Goal: Download file/media

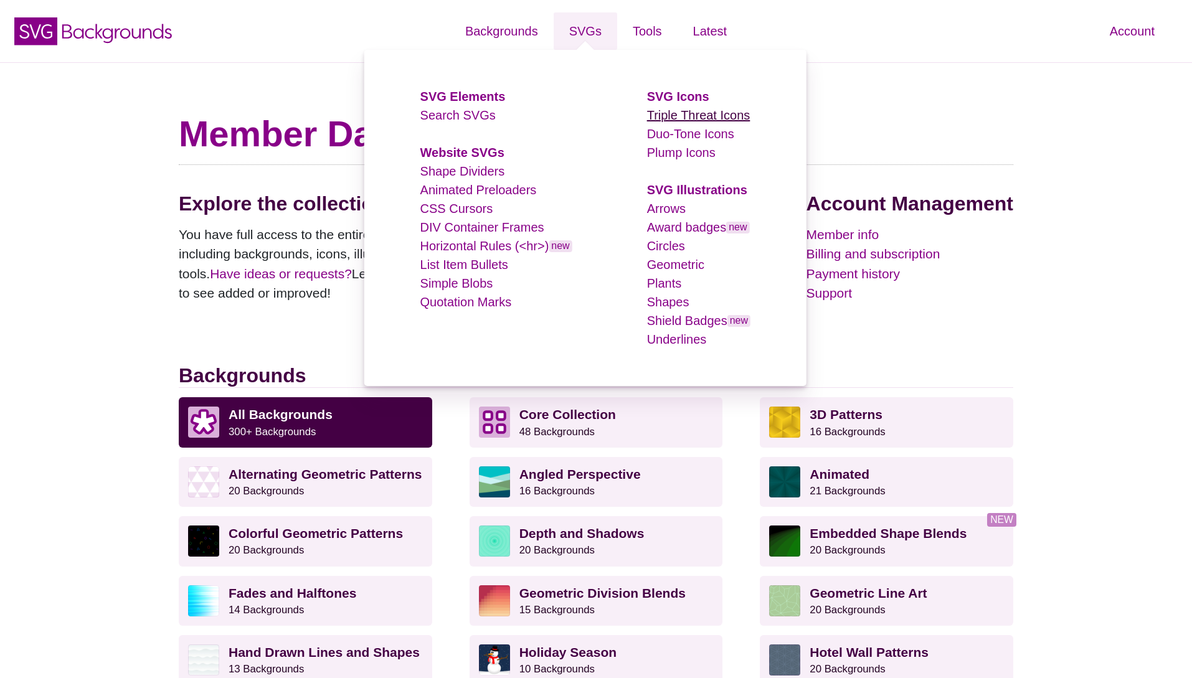
click at [700, 121] on link "Triple Threat Icons" at bounding box center [698, 115] width 103 height 14
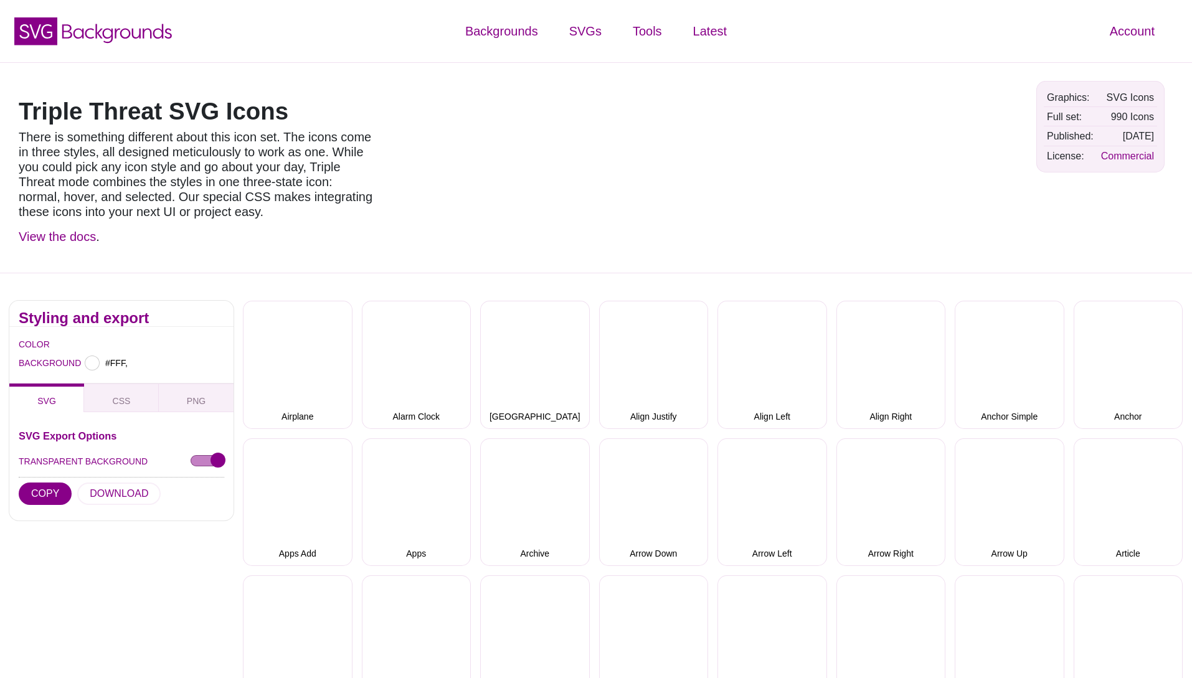
type input "#FFFFFF"
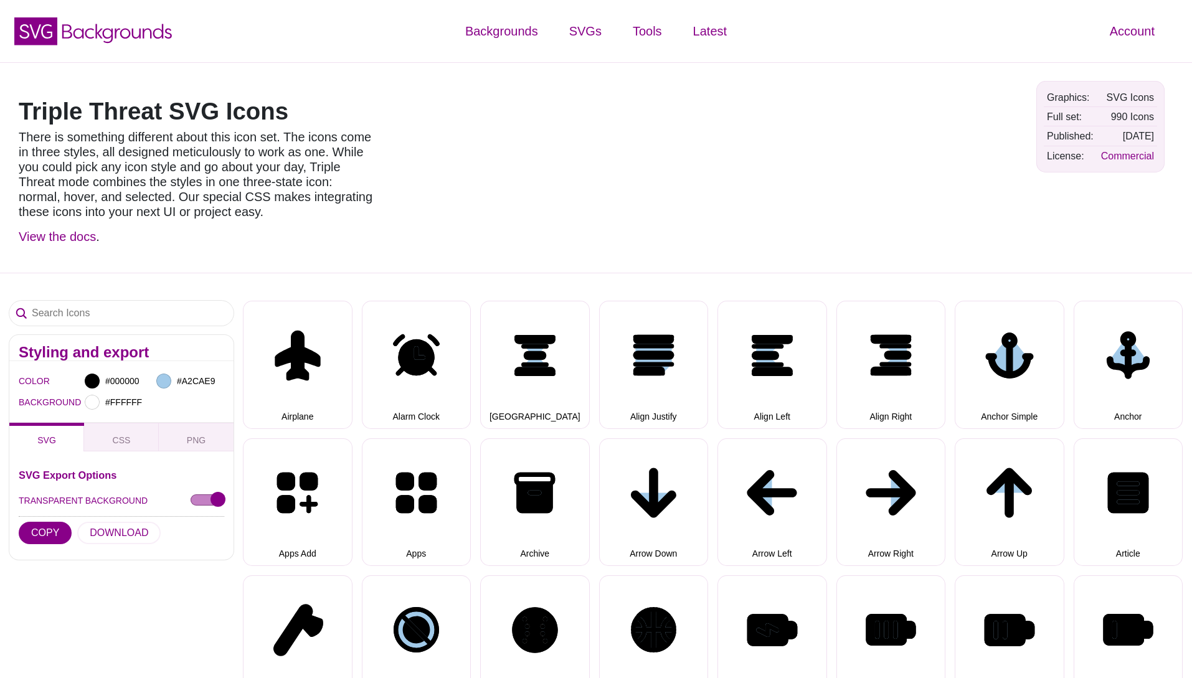
select select "triple threat"
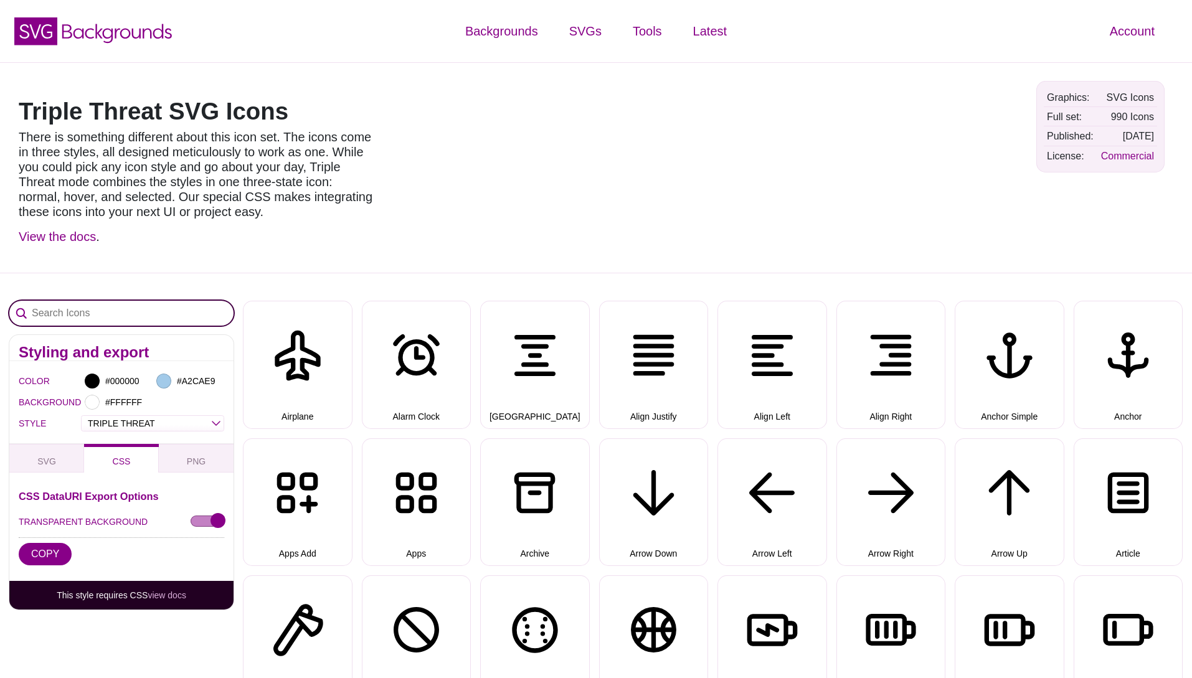
click at [100, 315] on input "Search Icons" at bounding box center [121, 313] width 224 height 25
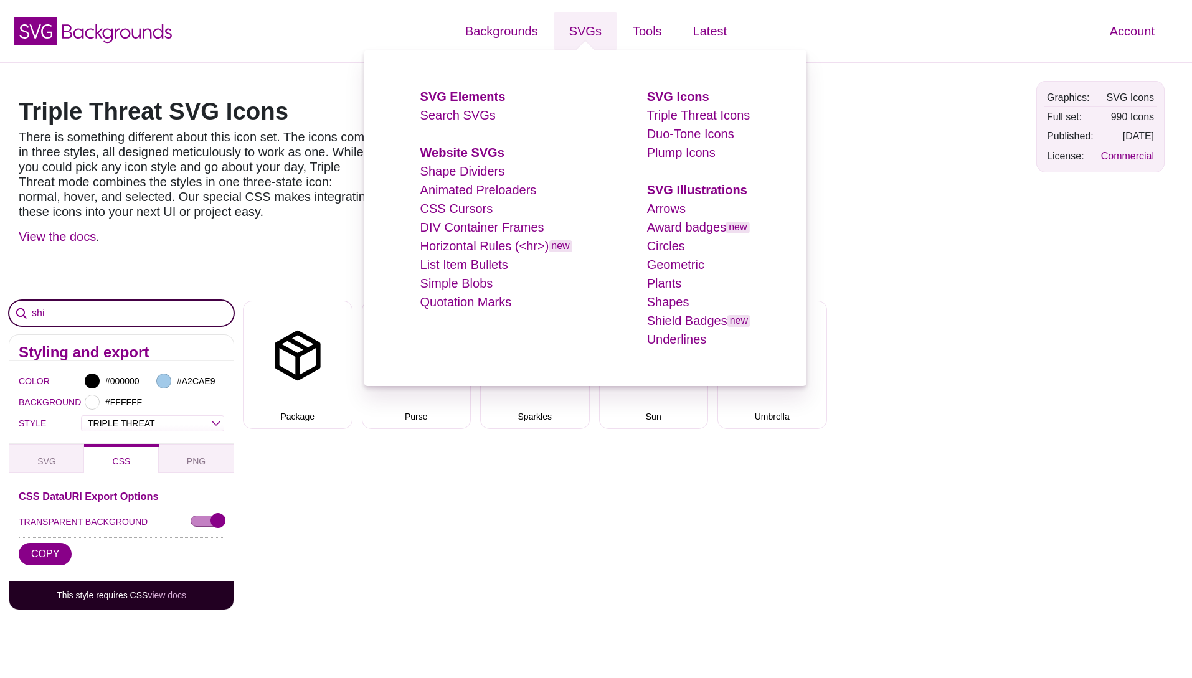
type input "shi"
click at [688, 124] on li "Triple Threat Icons" at bounding box center [698, 115] width 103 height 19
click at [688, 134] on link "Duo-Tone Icons" at bounding box center [690, 134] width 87 height 14
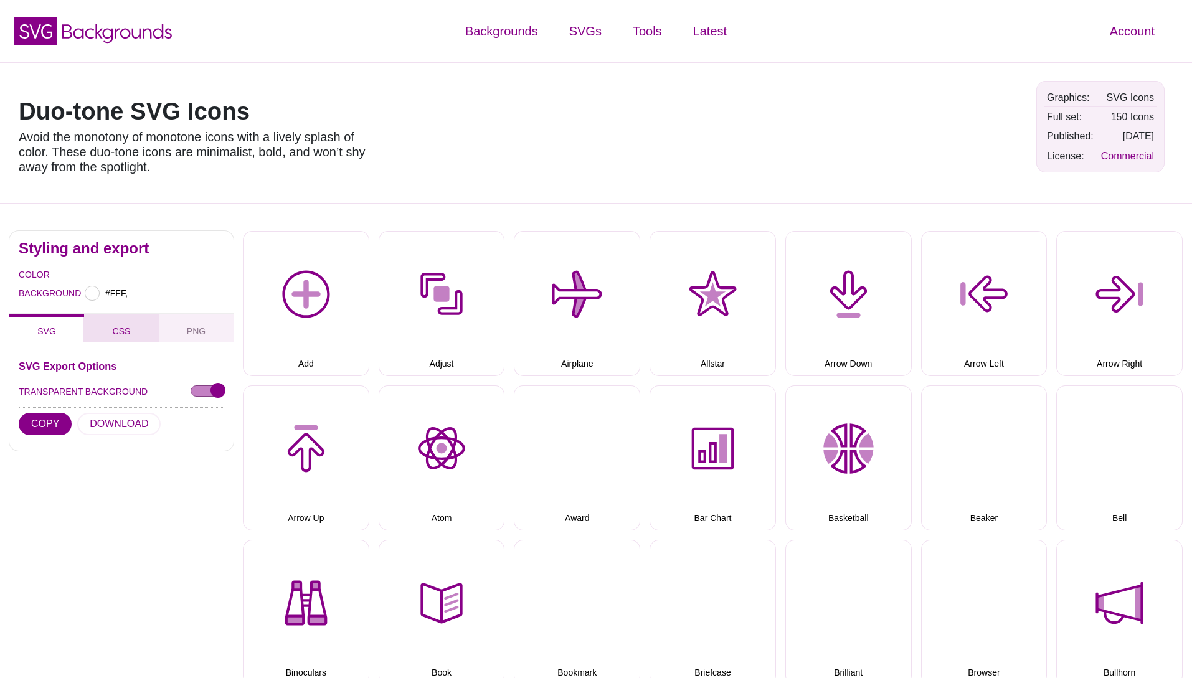
type input "#FFFFFF"
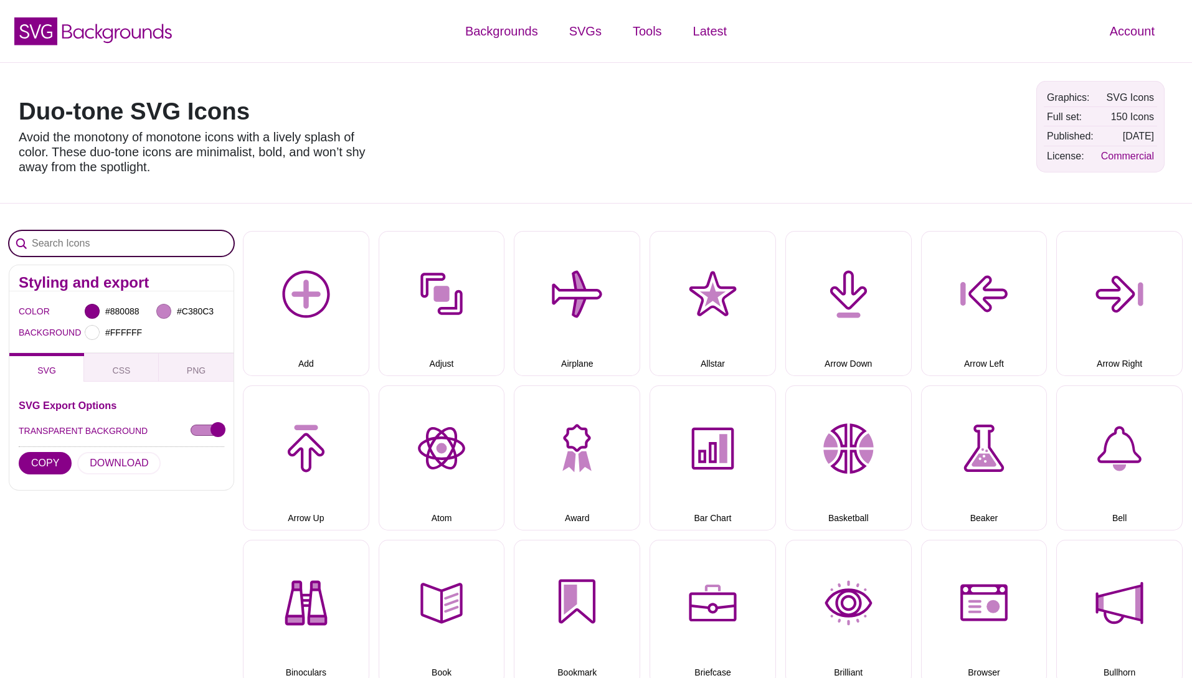
click at [110, 241] on input "Search Icons" at bounding box center [121, 243] width 224 height 25
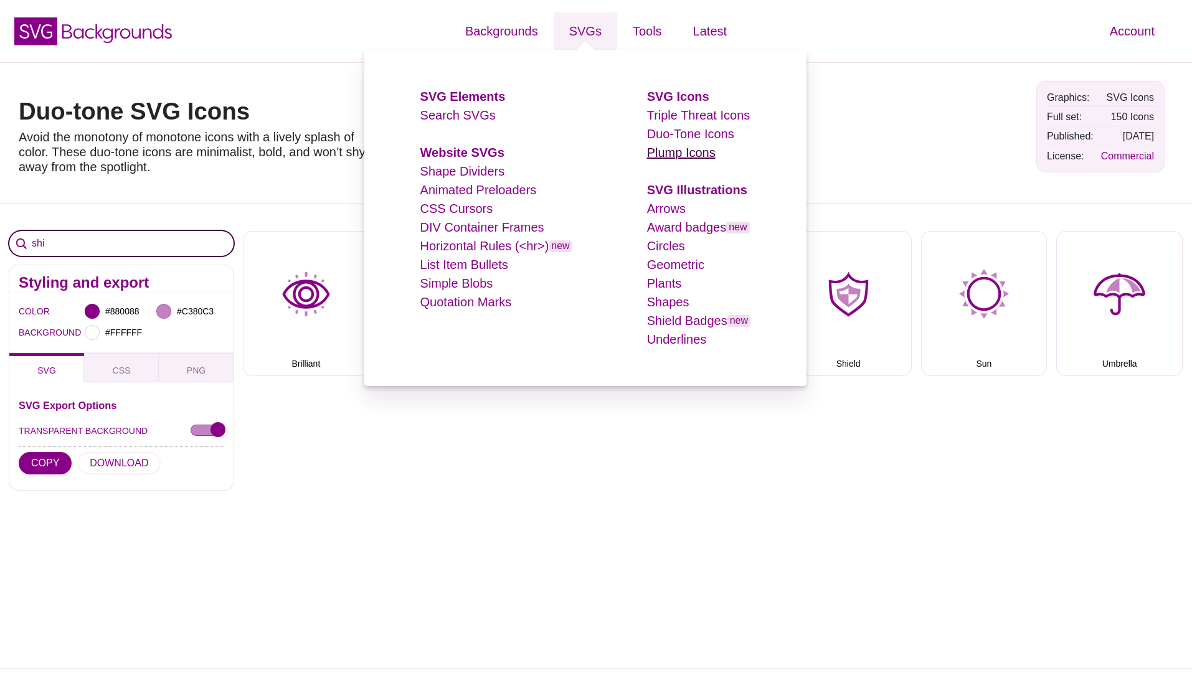
type input "shi"
click at [693, 154] on link "Plump Icons" at bounding box center [681, 153] width 69 height 14
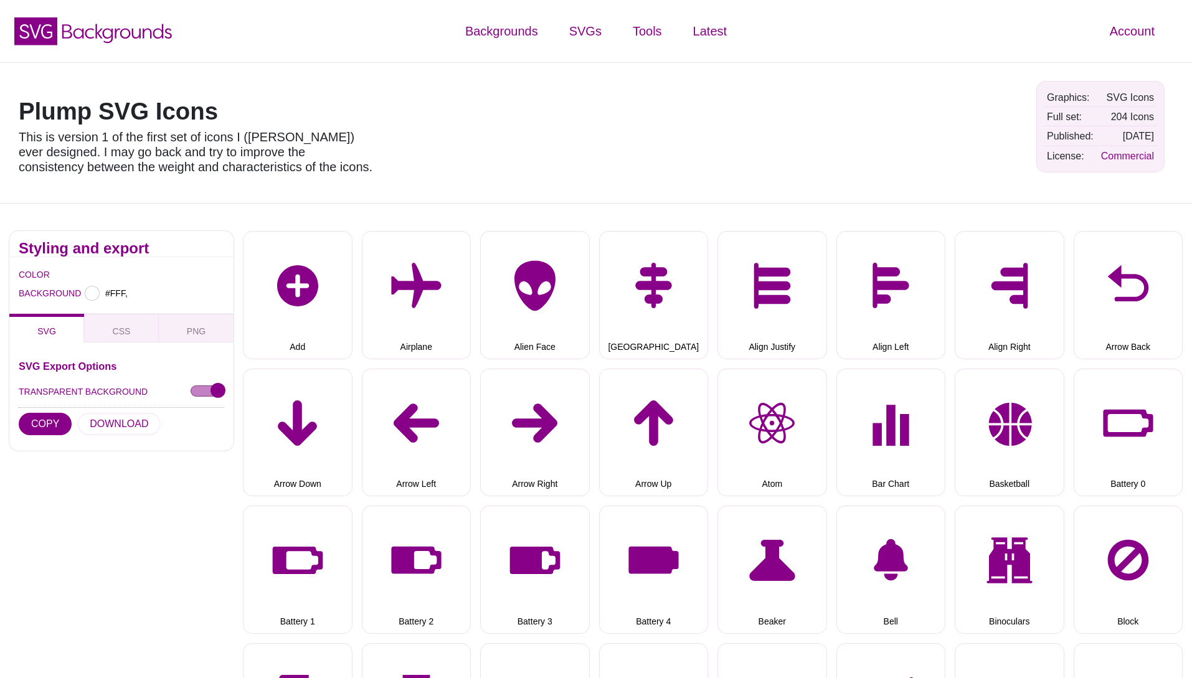
type input "#FFFFFF"
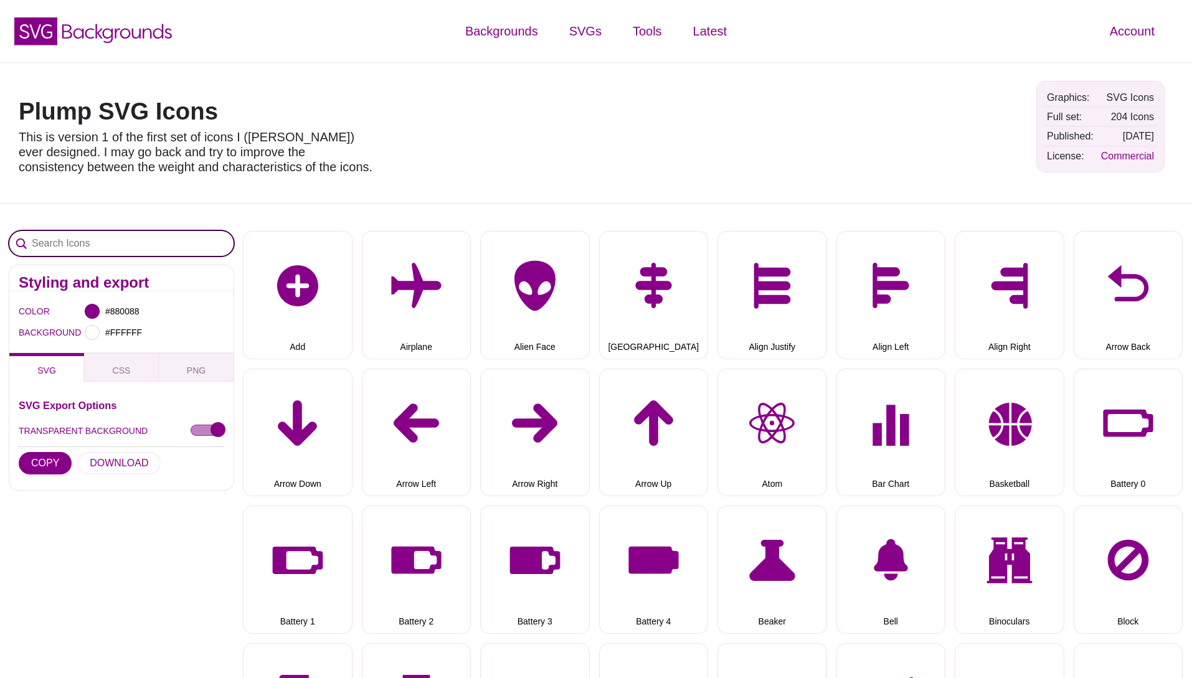
click at [108, 240] on input "Search Icons" at bounding box center [121, 243] width 224 height 25
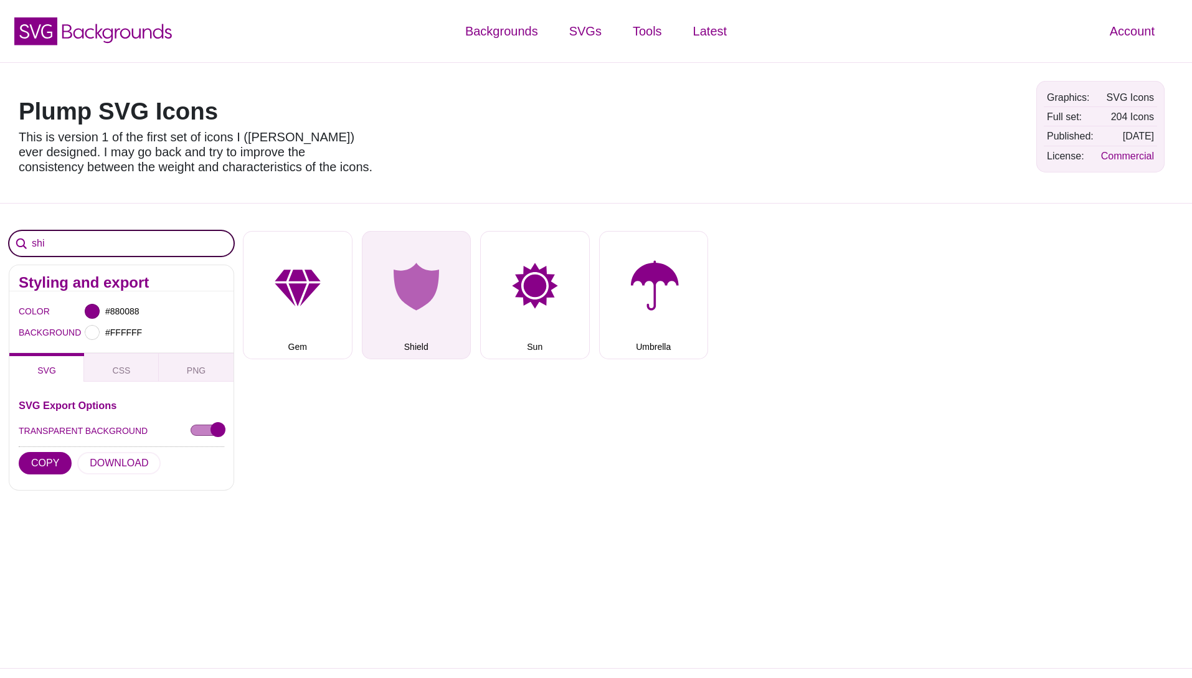
type input "shi"
click at [414, 290] on button "Shield" at bounding box center [417, 295] width 110 height 128
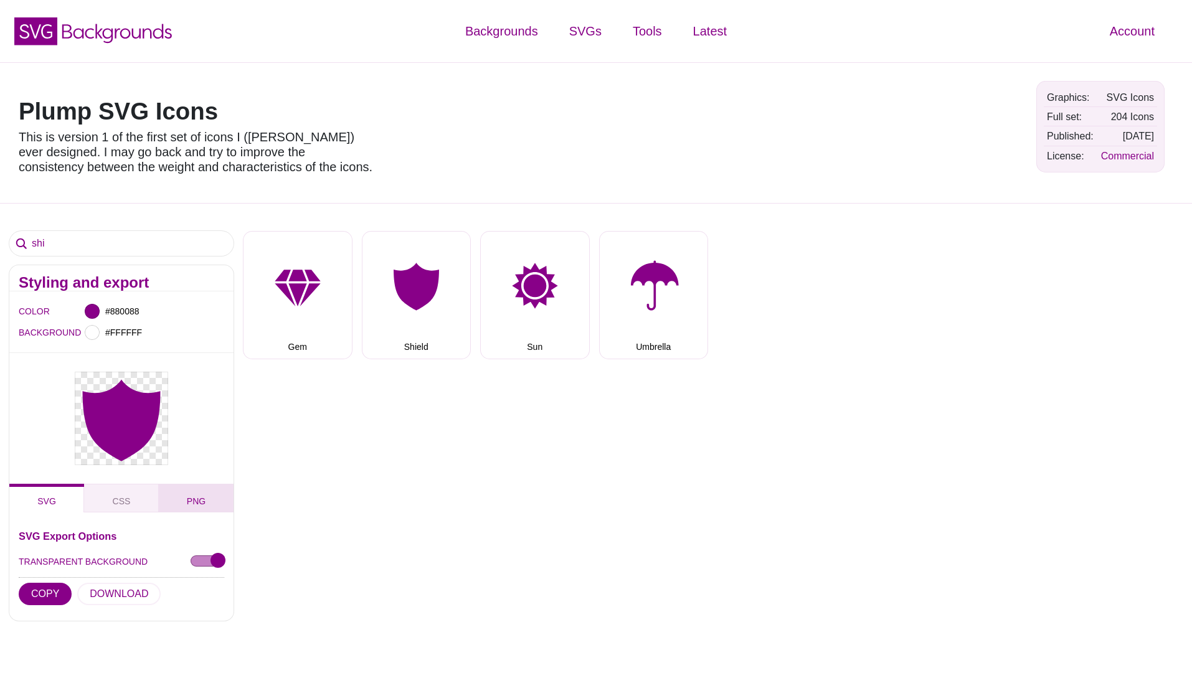
click at [189, 501] on span "PNG" at bounding box center [196, 502] width 29 height 14
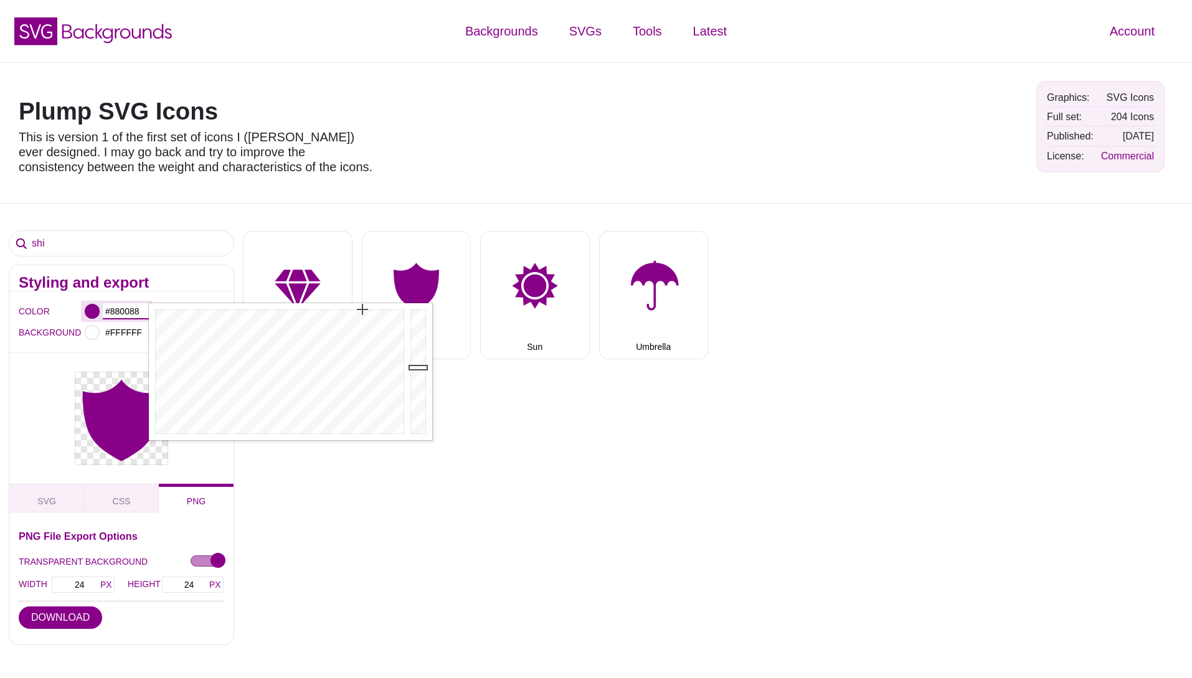
click at [108, 313] on input "#880088" at bounding box center [126, 311] width 46 height 16
drag, startPoint x: 187, startPoint y: 418, endPoint x: 138, endPoint y: 444, distance: 55.2
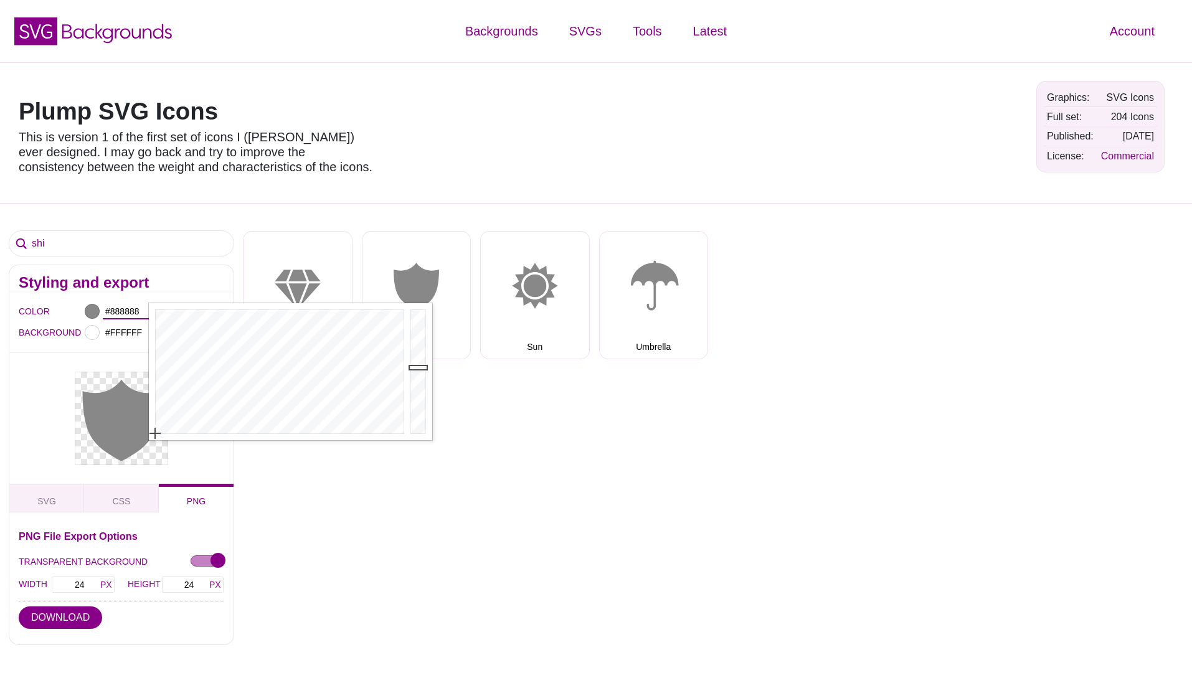
drag, startPoint x: 205, startPoint y: 398, endPoint x: 128, endPoint y: 457, distance: 96.9
type input "#FFFFFF"
drag, startPoint x: 419, startPoint y: 369, endPoint x: 437, endPoint y: 294, distance: 76.9
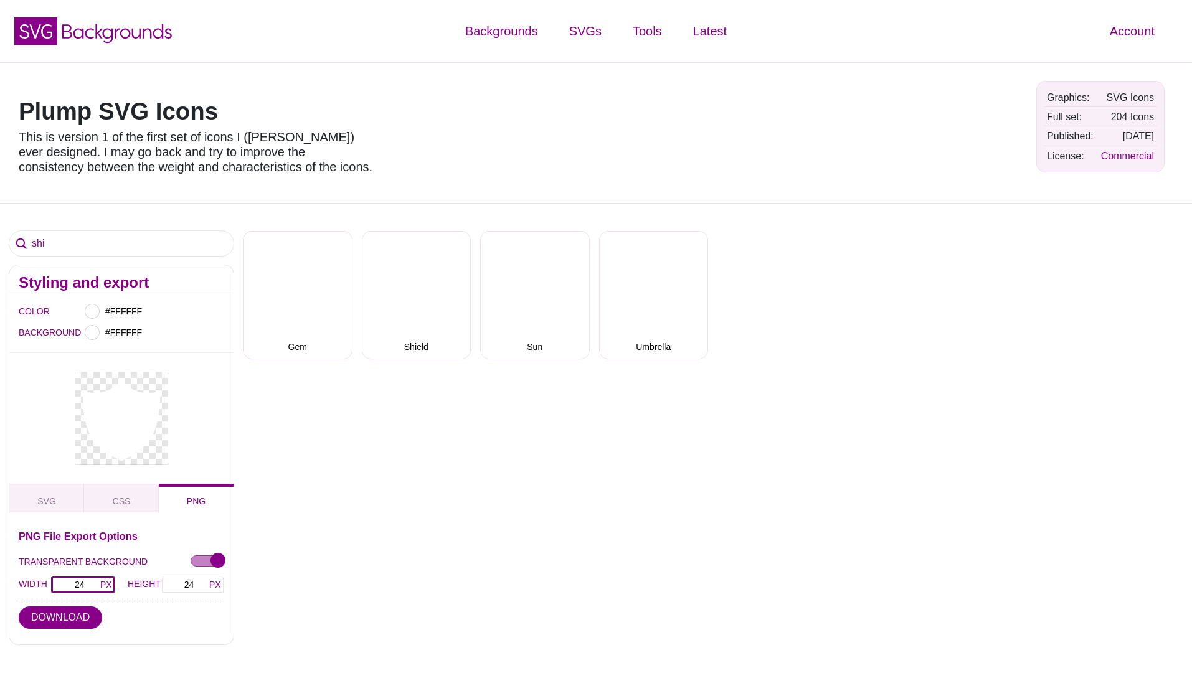
drag, startPoint x: 81, startPoint y: 586, endPoint x: 109, endPoint y: 583, distance: 28.1
click at [109, 583] on input "24" at bounding box center [83, 584] width 64 height 17
drag, startPoint x: 69, startPoint y: 589, endPoint x: 125, endPoint y: 583, distance: 56.4
click at [125, 583] on div "WIDTH 24 HEIGHT 24" at bounding box center [122, 585] width 206 height 24
drag, startPoint x: 123, startPoint y: 584, endPoint x: 160, endPoint y: 583, distance: 36.8
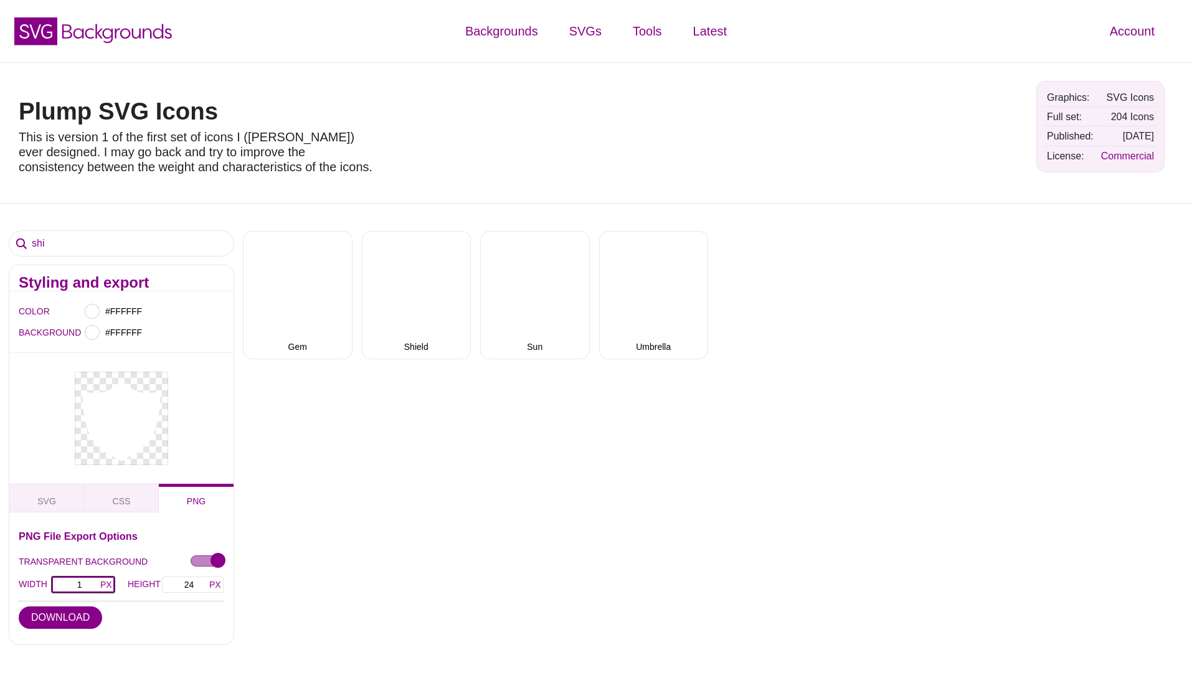
click at [161, 584] on div "WIDTH 1 HEIGHT 24" at bounding box center [122, 585] width 206 height 24
type input "500"
click at [181, 586] on input "500" at bounding box center [192, 584] width 63 height 17
click at [72, 617] on button "DOWNLOAD" at bounding box center [60, 618] width 83 height 22
